Goal: Obtain resource: Obtain resource

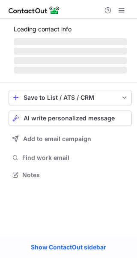
scroll to position [187, 137]
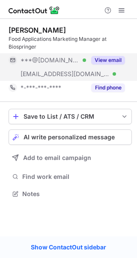
click at [109, 64] on button "View email" at bounding box center [108, 60] width 34 height 9
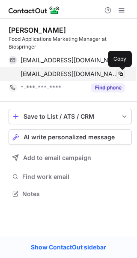
click at [119, 76] on span at bounding box center [121, 73] width 7 height 7
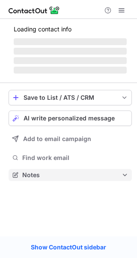
scroll to position [187, 137]
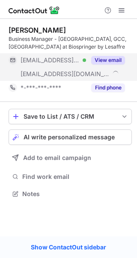
click at [108, 59] on button "View email" at bounding box center [108, 60] width 34 height 9
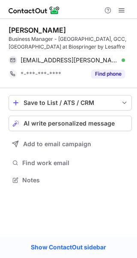
scroll to position [173, 137]
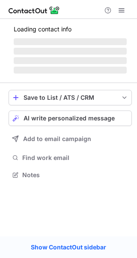
scroll to position [4, 4]
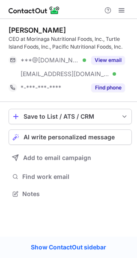
scroll to position [187, 137]
